Goal: Task Accomplishment & Management: Manage account settings

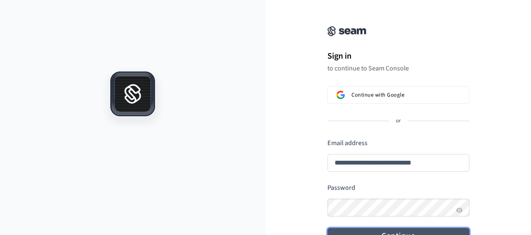
click at [386, 187] on form "**********" at bounding box center [398, 192] width 142 height 106
click at [392, 230] on button "Continue" at bounding box center [398, 236] width 142 height 16
type input "**********"
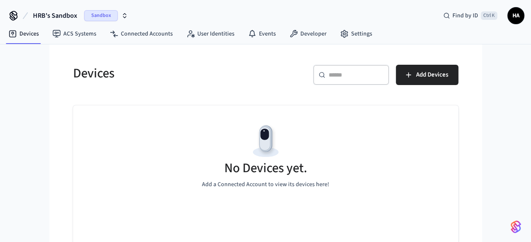
click at [109, 10] on span "Sandbox" at bounding box center [101, 15] width 34 height 11
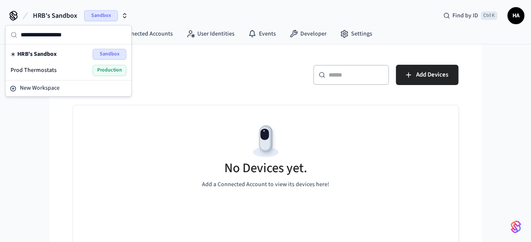
click at [61, 70] on div "Prod Thermostats Production" at bounding box center [69, 70] width 116 height 11
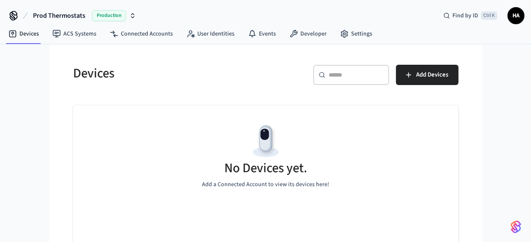
click at [132, 14] on icon "button" at bounding box center [132, 15] width 7 height 7
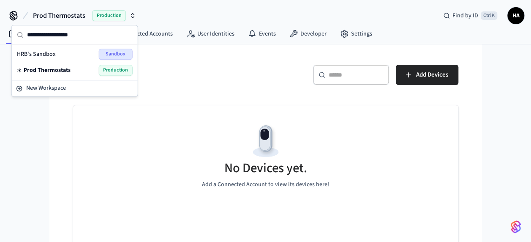
click at [48, 15] on span "Prod Thermostats" at bounding box center [59, 16] width 52 height 10
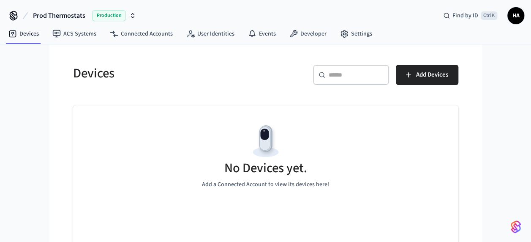
click at [57, 16] on span "Prod Thermostats" at bounding box center [59, 16] width 52 height 10
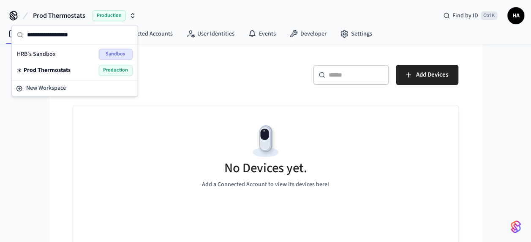
click at [108, 68] on span "Production" at bounding box center [116, 70] width 34 height 11
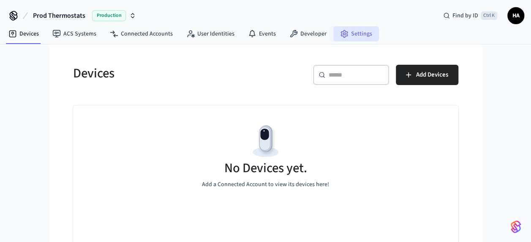
click at [357, 35] on link "Settings" at bounding box center [356, 33] width 46 height 15
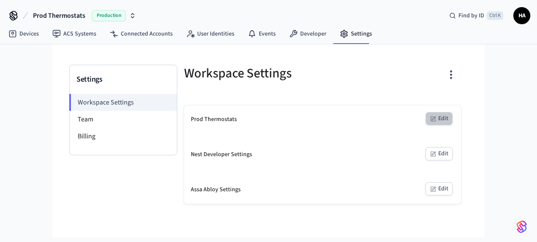
click at [439, 112] on button "Edit" at bounding box center [439, 118] width 27 height 13
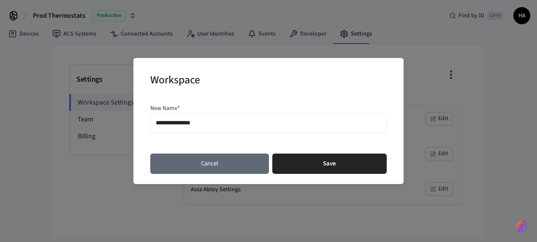
click at [244, 161] on button "Cancel" at bounding box center [209, 163] width 119 height 20
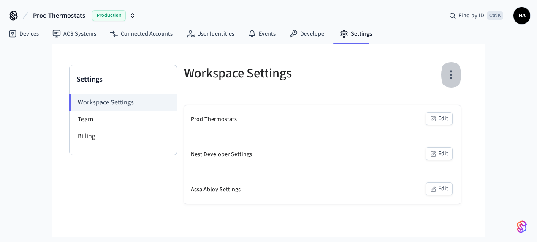
click at [447, 72] on icon "button" at bounding box center [451, 74] width 13 height 13
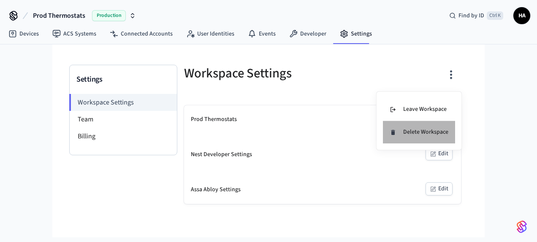
click at [417, 128] on div "Delete Workspace" at bounding box center [419, 132] width 59 height 9
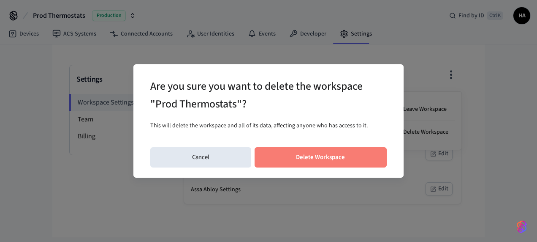
click at [323, 160] on button "Delete Workspace" at bounding box center [321, 157] width 133 height 20
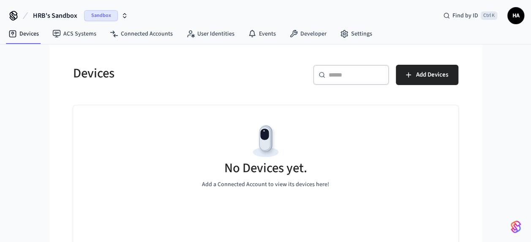
click at [125, 16] on icon "button" at bounding box center [124, 15] width 7 height 7
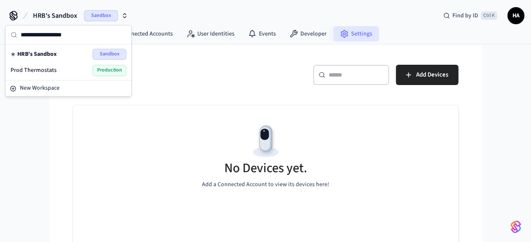
click at [352, 38] on link "Settings" at bounding box center [356, 33] width 46 height 15
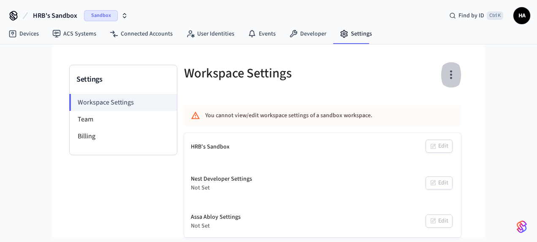
click at [452, 75] on icon "button" at bounding box center [451, 74] width 13 height 13
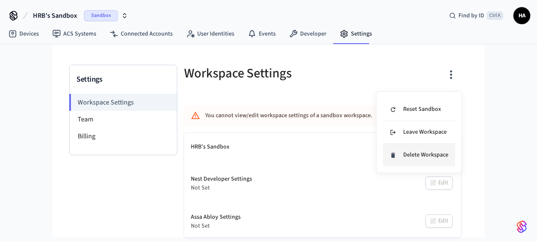
click at [417, 148] on li "Delete Workspace" at bounding box center [419, 155] width 72 height 22
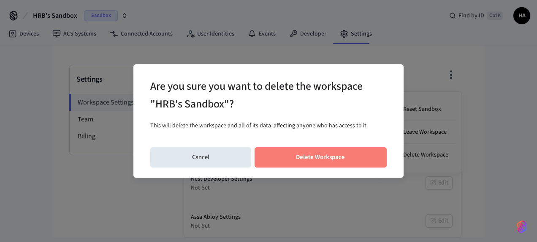
click at [340, 152] on button "Delete Workspace" at bounding box center [321, 157] width 133 height 20
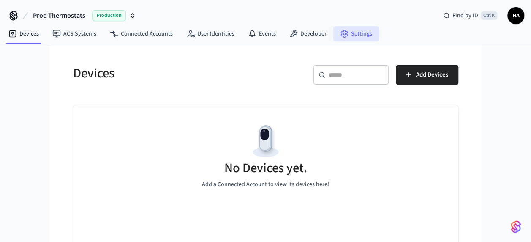
click at [350, 38] on link "Settings" at bounding box center [356, 33] width 46 height 15
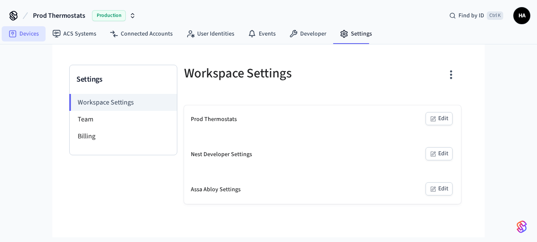
click at [29, 35] on link "Devices" at bounding box center [24, 33] width 44 height 15
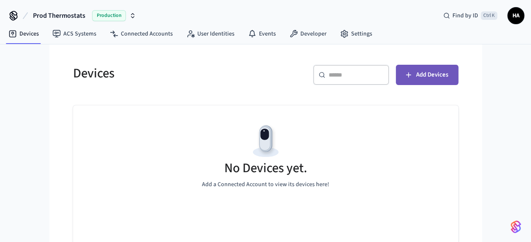
click at [423, 76] on span "Add Devices" at bounding box center [432, 74] width 32 height 11
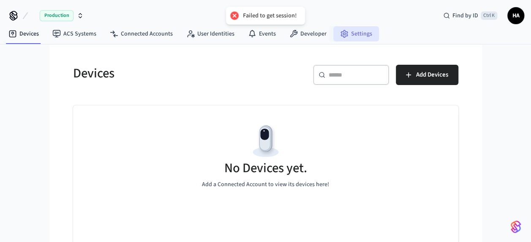
click at [348, 32] on link "Settings" at bounding box center [356, 33] width 46 height 15
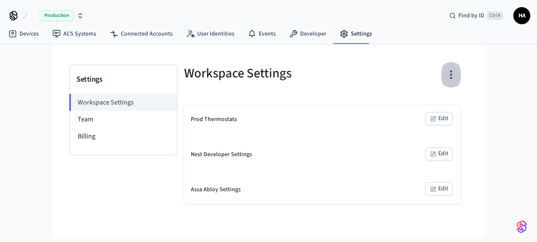
click at [453, 72] on icon "button" at bounding box center [451, 74] width 13 height 13
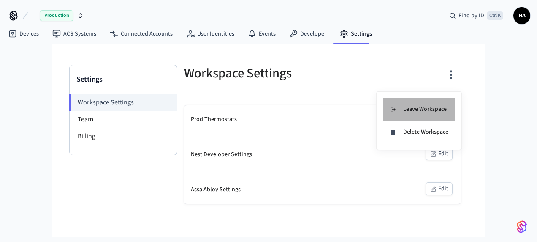
click at [424, 114] on li "Leave Workspace" at bounding box center [419, 109] width 72 height 23
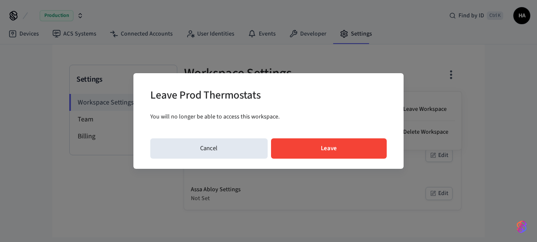
click at [332, 141] on button "Leave" at bounding box center [329, 148] width 116 height 20
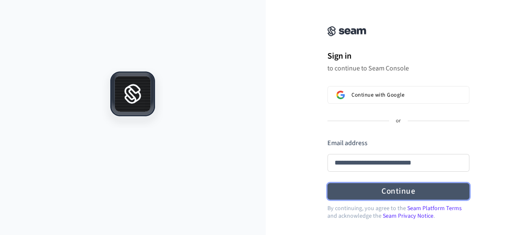
click at [406, 187] on form "**********" at bounding box center [398, 170] width 142 height 62
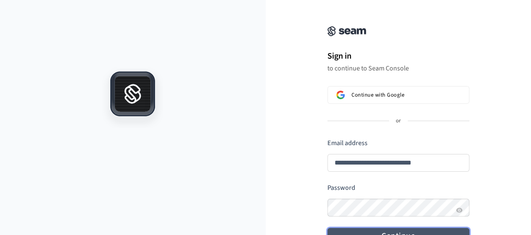
click at [406, 229] on button "Continue" at bounding box center [398, 236] width 142 height 16
type input "**********"
